Goal: Navigation & Orientation: Find specific page/section

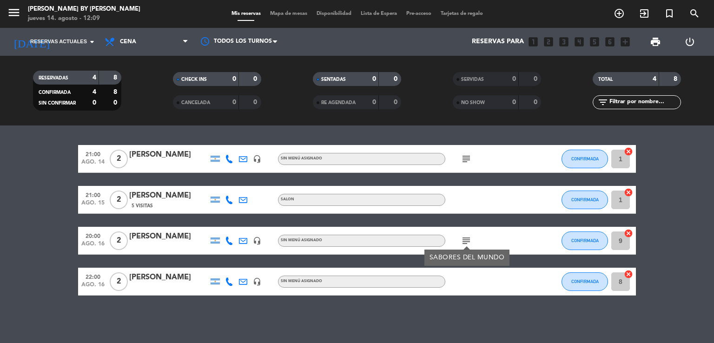
drag, startPoint x: 283, startPoint y: 13, endPoint x: 323, endPoint y: 26, distance: 42.1
click at [284, 13] on span "Mapa de mesas" at bounding box center [289, 13] width 46 height 5
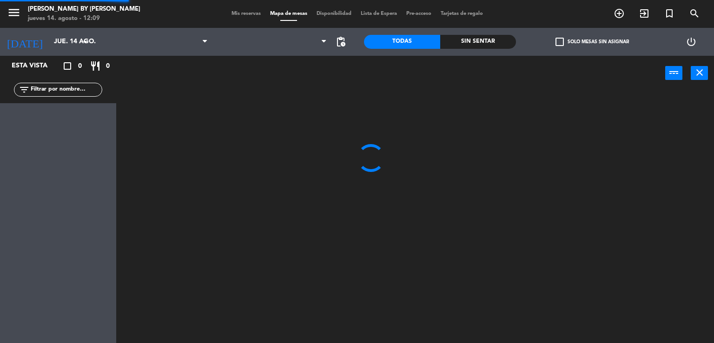
click at [245, 12] on span "Mis reservas" at bounding box center [246, 13] width 39 height 5
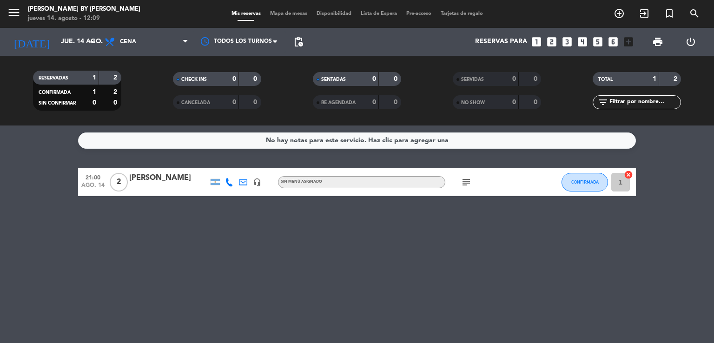
click at [131, 57] on div "RESERVADAS 1 2 CONFIRMADA 1 2 SIN CONFIRMAR 0 0 CHECK INS 0 0 CANCELADA 0 0 SEN…" at bounding box center [357, 91] width 714 height 70
click at [139, 49] on span "Cena" at bounding box center [146, 42] width 93 height 20
click at [153, 122] on div "menu [PERSON_NAME] by [PERSON_NAME][DATE] 14. agosto - 12:09 Mis reservas Mapa …" at bounding box center [357, 63] width 714 height 126
